Goal: Check status: Check status

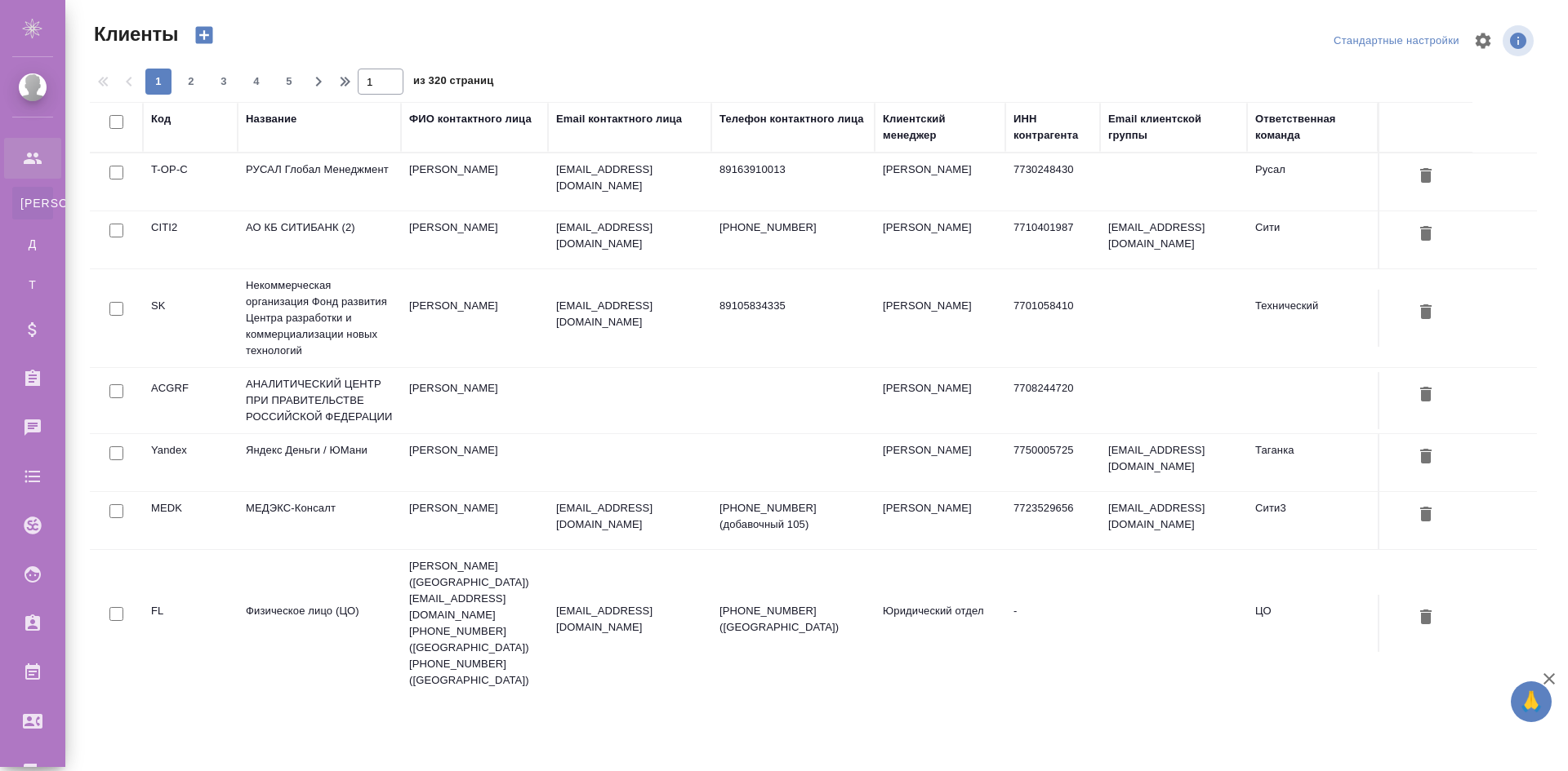
select select "RU"
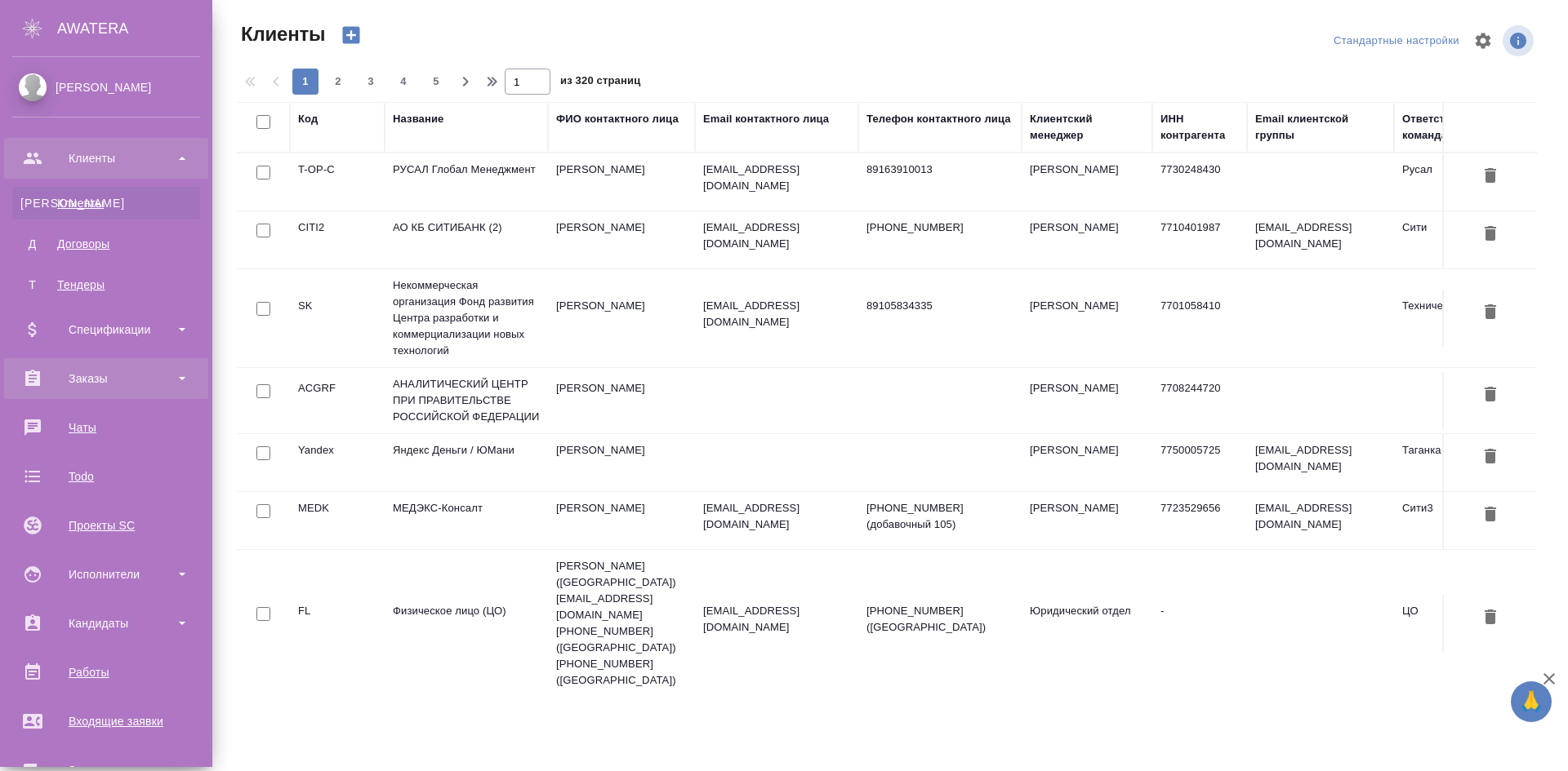
click at [119, 385] on div "Заказы" at bounding box center [106, 378] width 187 height 24
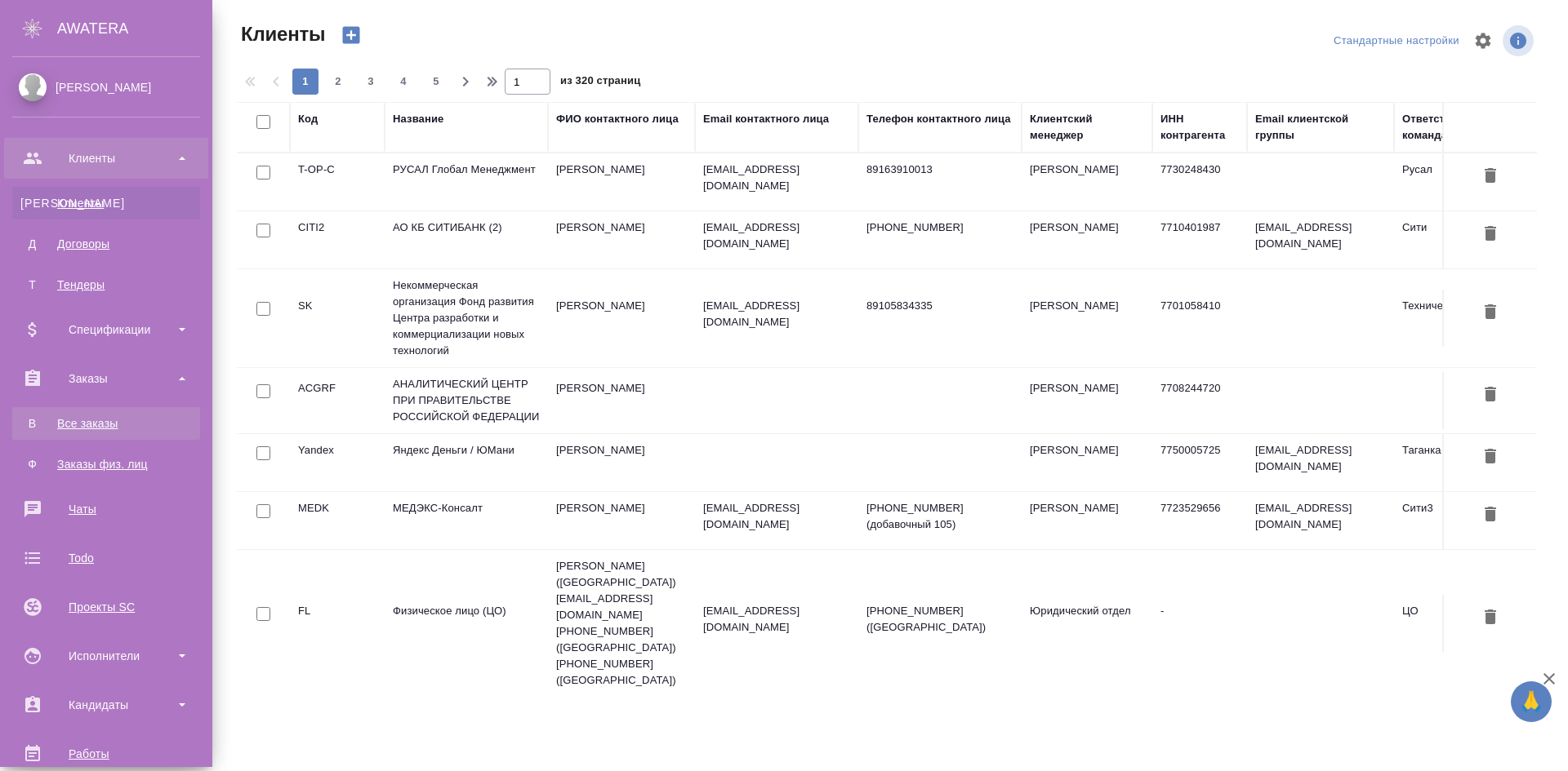
click at [118, 422] on div "Все заказы" at bounding box center [106, 423] width 172 height 17
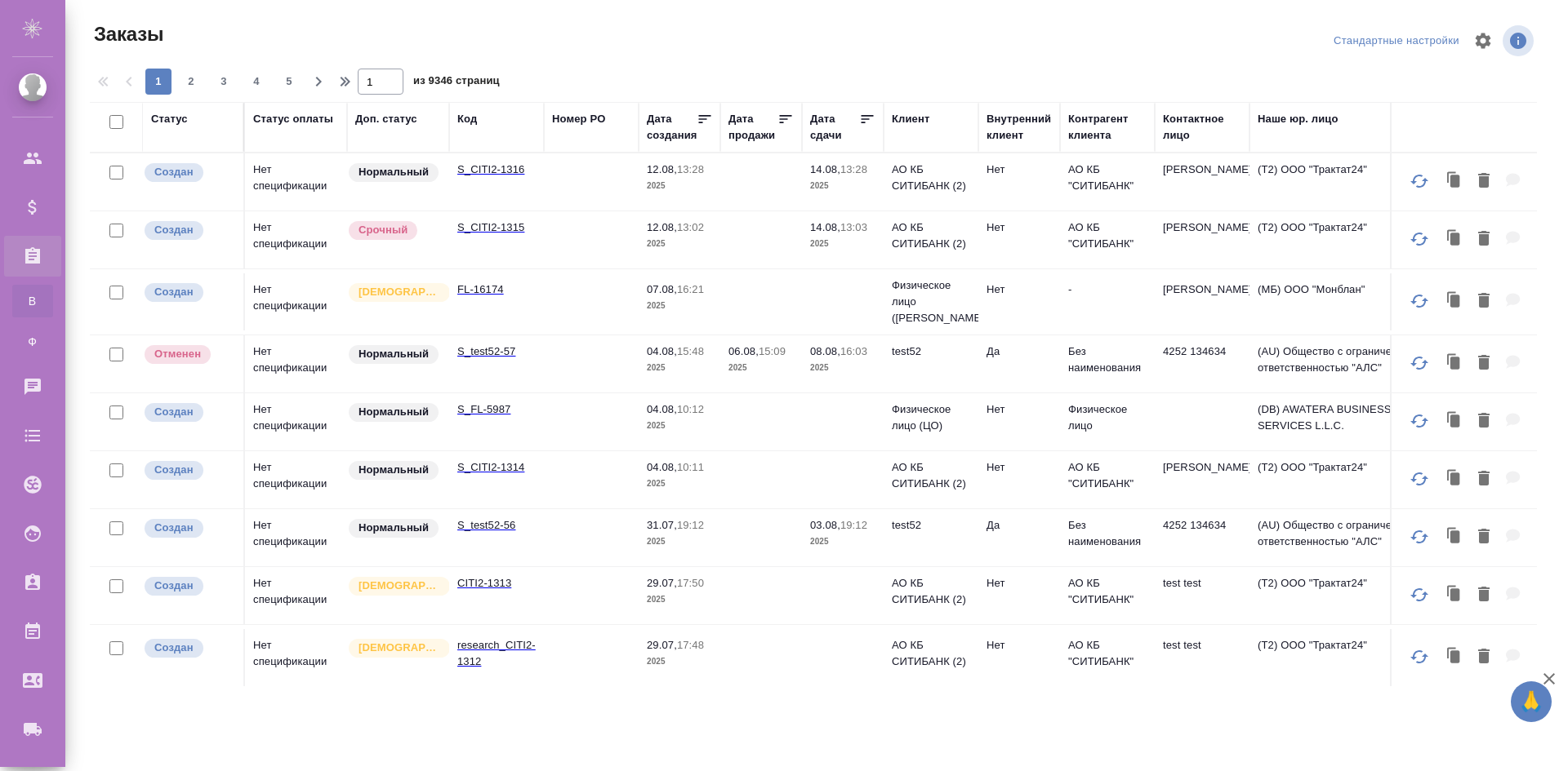
click at [467, 116] on div "Код" at bounding box center [467, 118] width 19 height 17
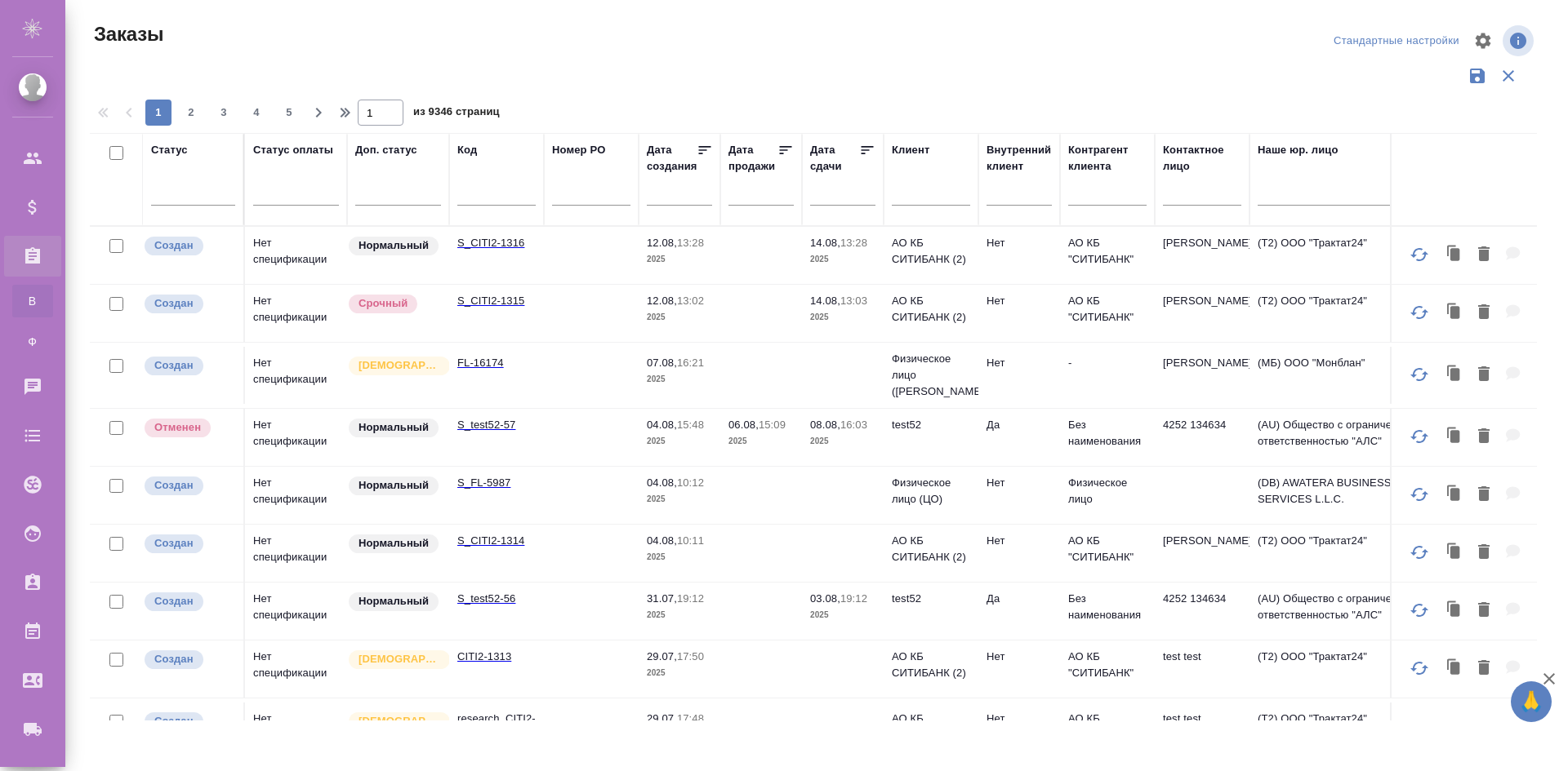
click at [474, 183] on div at bounding box center [496, 196] width 79 height 40
click at [477, 196] on input "text" at bounding box center [496, 195] width 79 height 20
paste input "KUNZ_FL-5747"
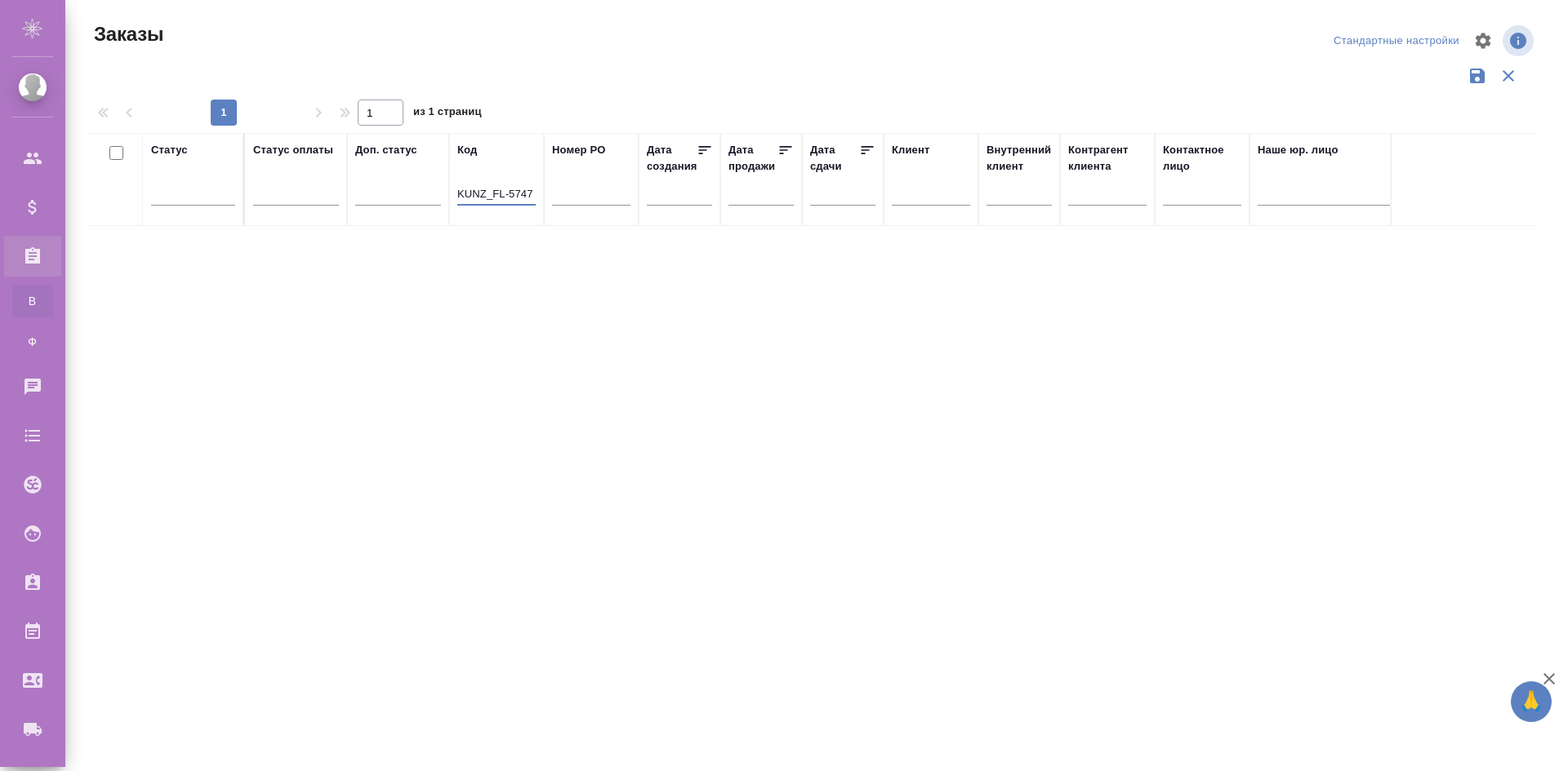
click at [519, 204] on input "KUNZ_FL-5747" at bounding box center [496, 195] width 79 height 20
paste input "S_NVRT-4962"
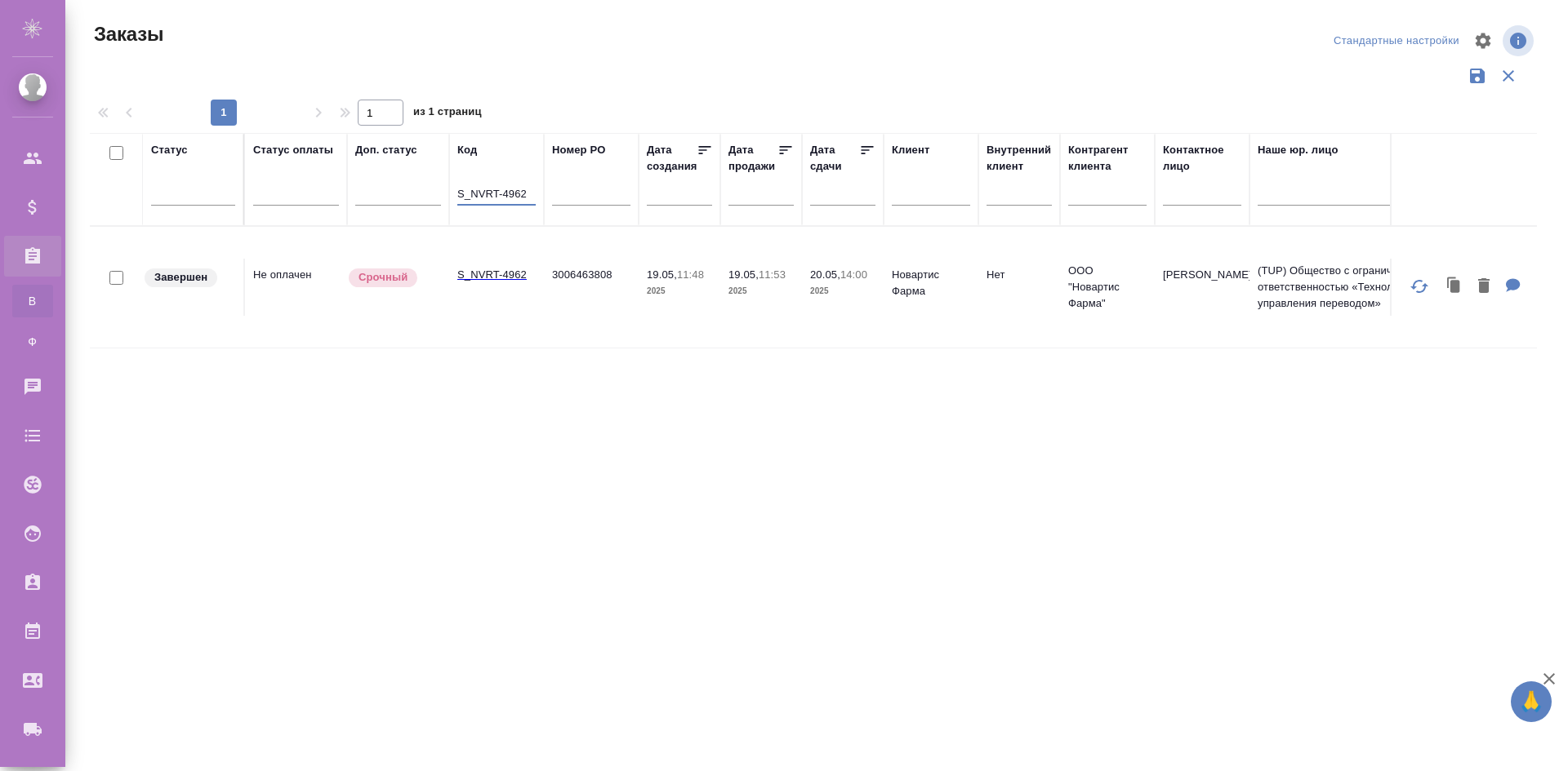
type input "S_NVRT-4962"
click at [586, 265] on td "3006463808" at bounding box center [592, 286] width 95 height 57
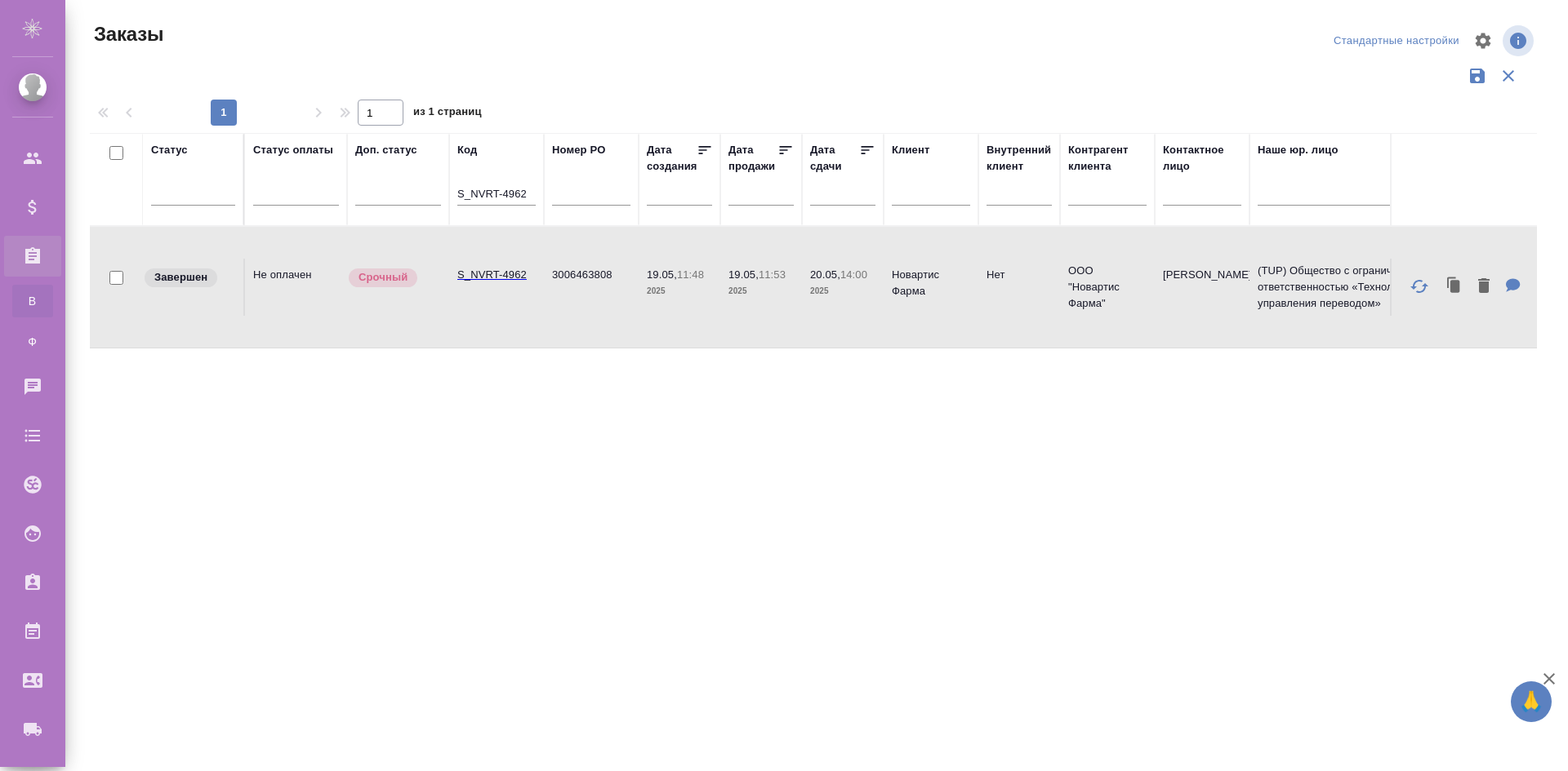
click at [586, 265] on td "3006463808" at bounding box center [592, 286] width 95 height 57
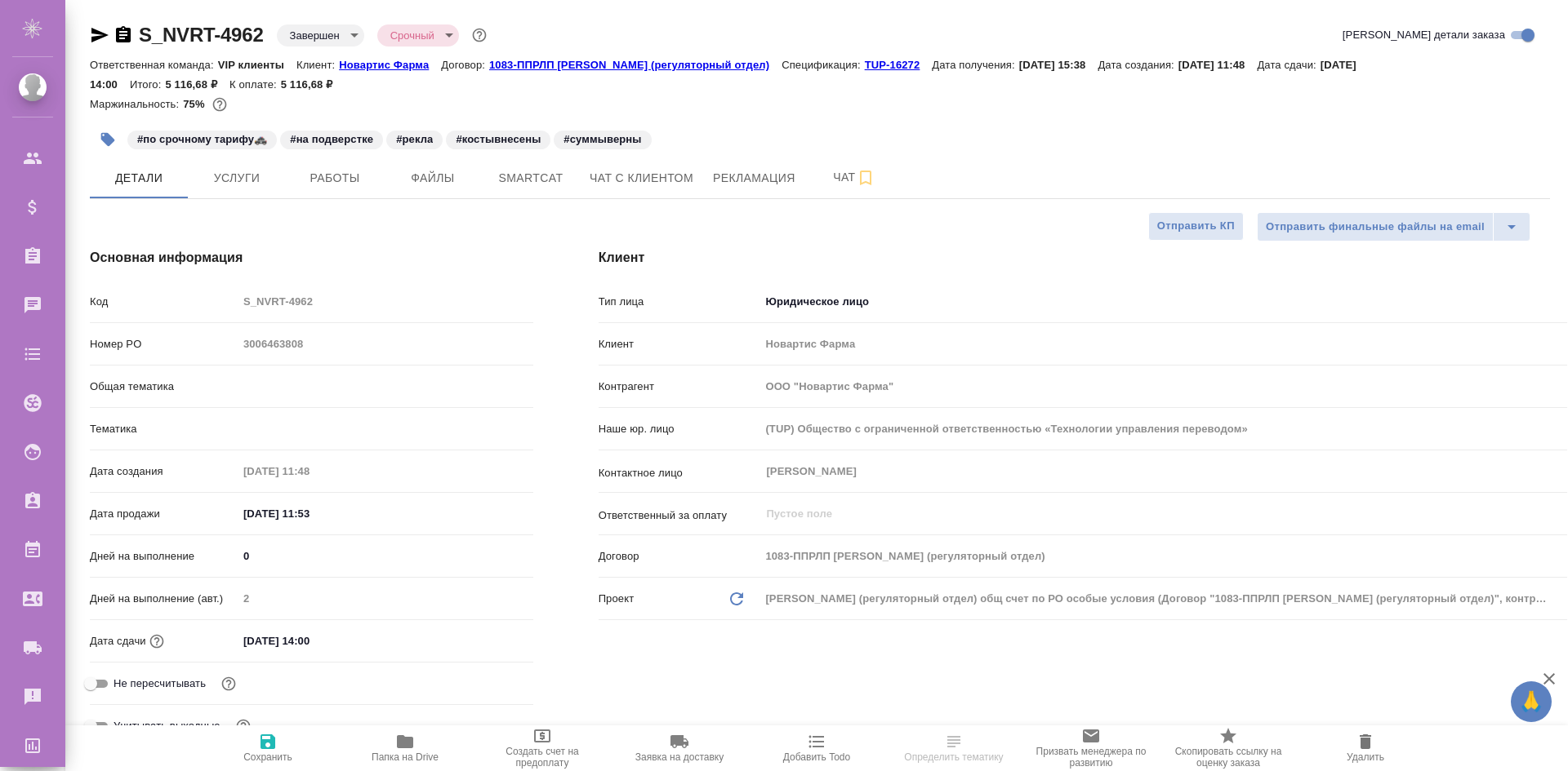
select select "RU"
click at [668, 166] on button "Чат с клиентом" at bounding box center [641, 178] width 123 height 41
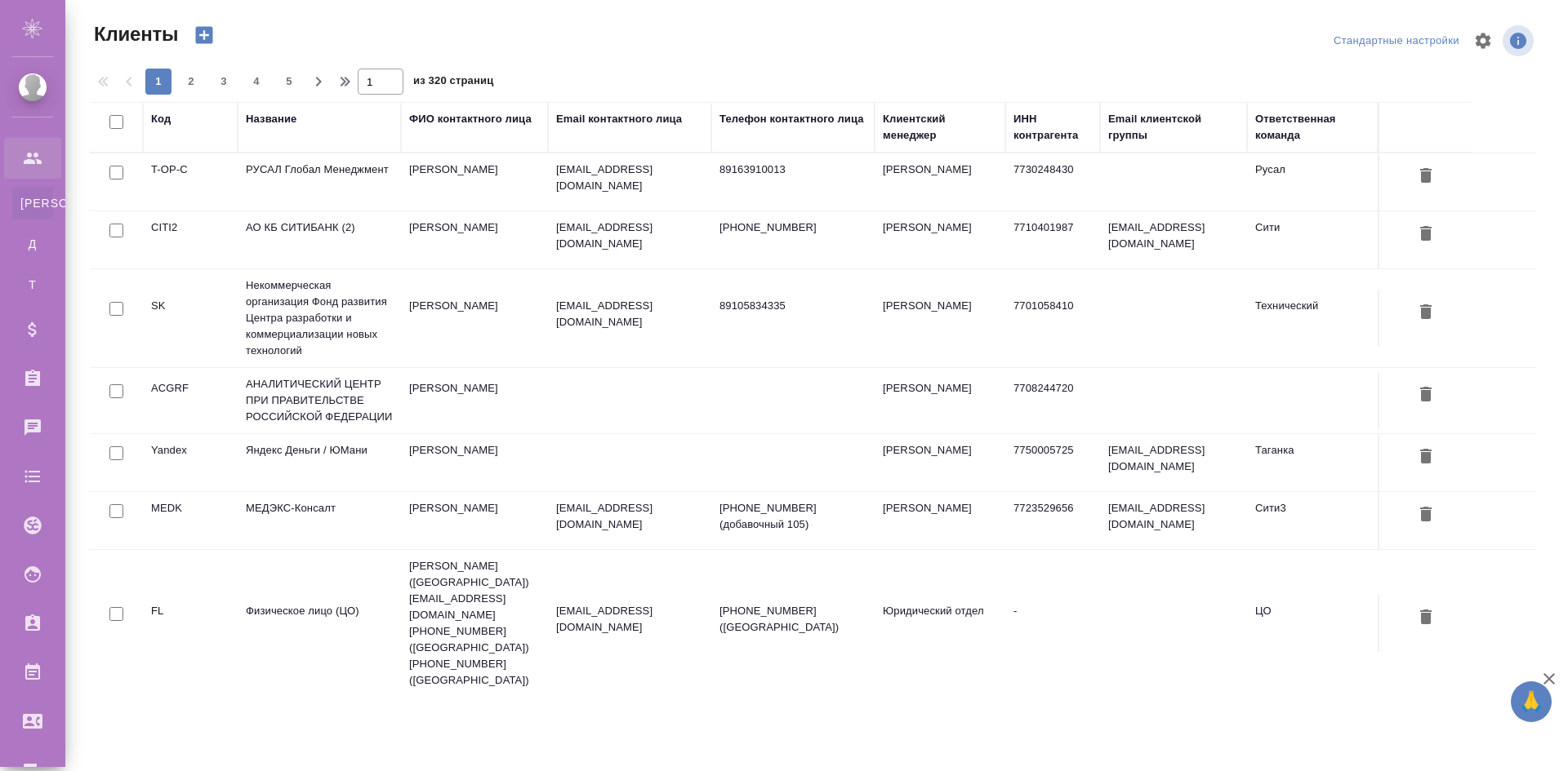
select select "RU"
